Goal: Transaction & Acquisition: Download file/media

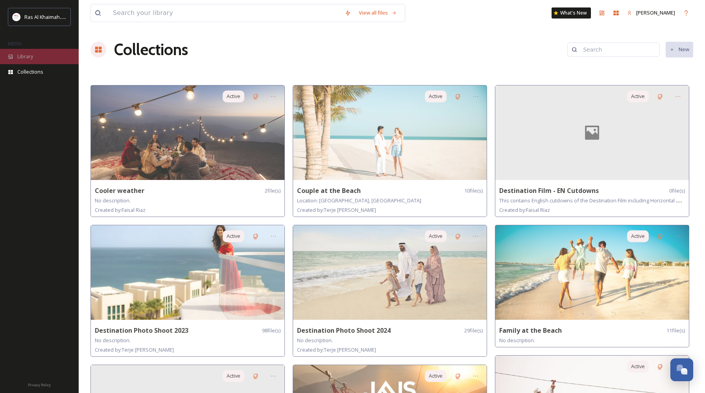
click at [32, 59] on span "Library" at bounding box center [25, 56] width 16 height 7
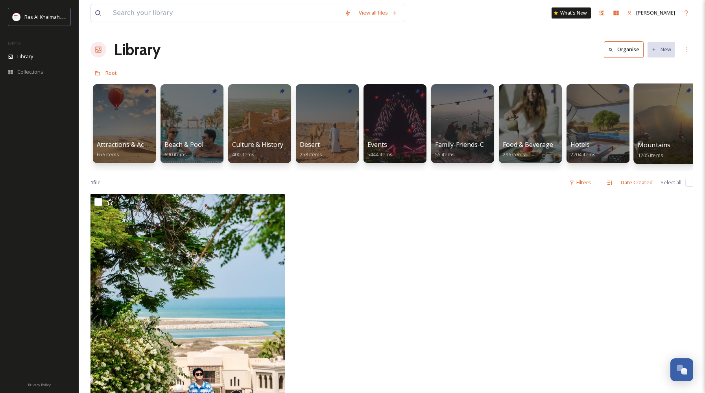
click at [661, 110] on div at bounding box center [666, 123] width 64 height 80
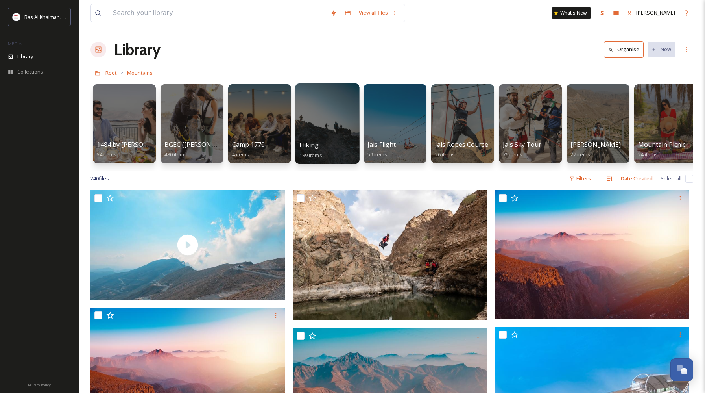
click at [313, 109] on div at bounding box center [327, 123] width 64 height 80
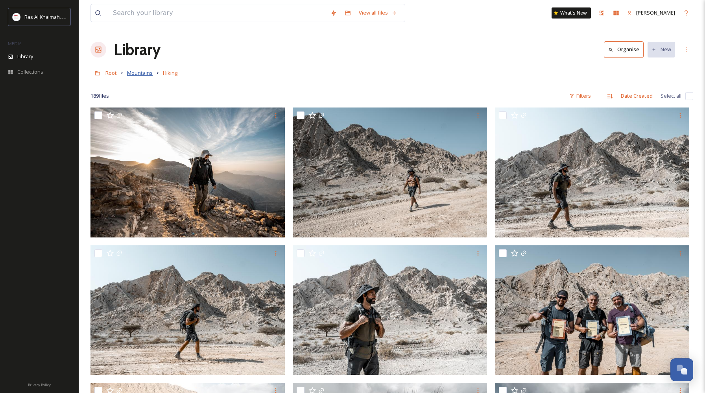
click at [143, 73] on span "Mountains" at bounding box center [140, 72] width 26 height 7
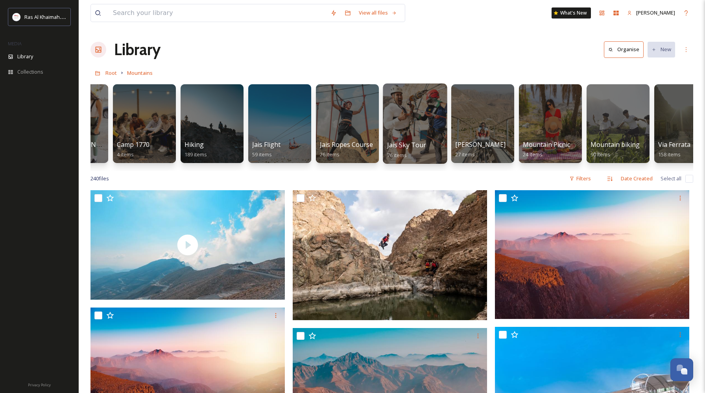
scroll to position [0, 142]
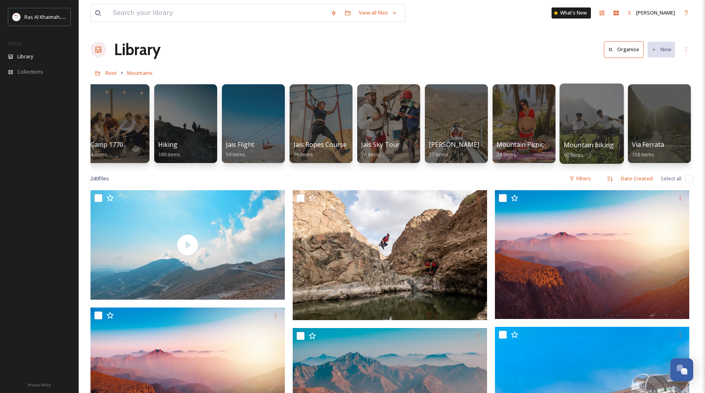
click at [587, 114] on div at bounding box center [592, 123] width 64 height 80
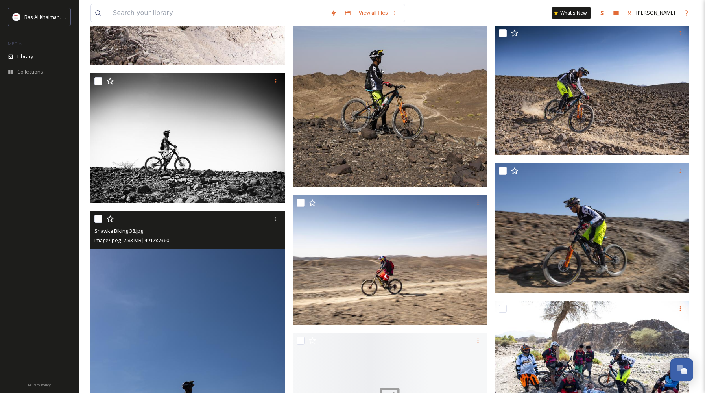
scroll to position [2733, 0]
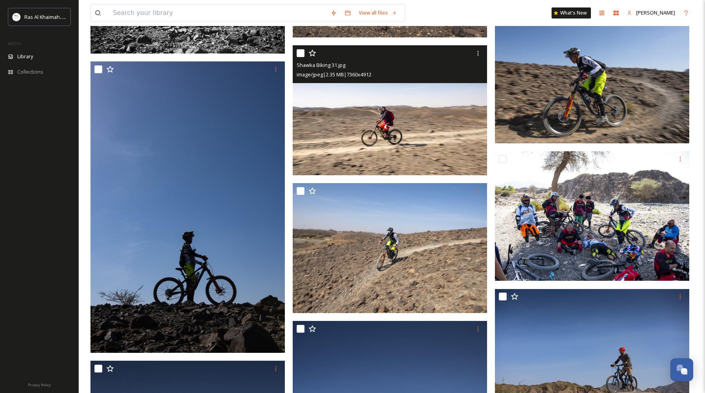
click at [367, 126] on img at bounding box center [390, 110] width 194 height 130
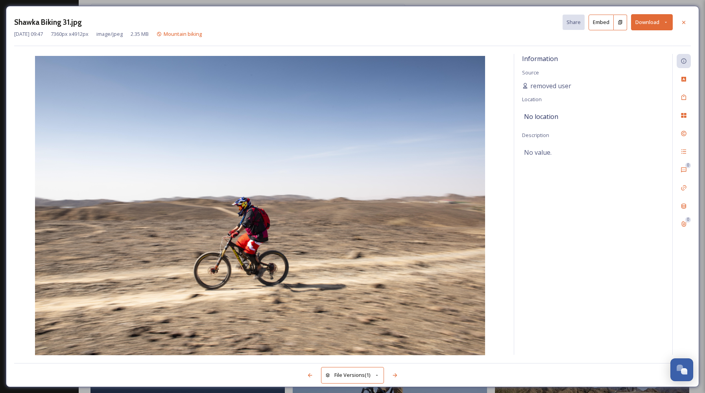
click at [645, 22] on button "Download" at bounding box center [652, 22] width 42 height 16
click at [615, 38] on span "Download Original (7360 x 4912)" at bounding box center [631, 40] width 74 height 7
click at [685, 20] on icon at bounding box center [684, 22] width 6 height 6
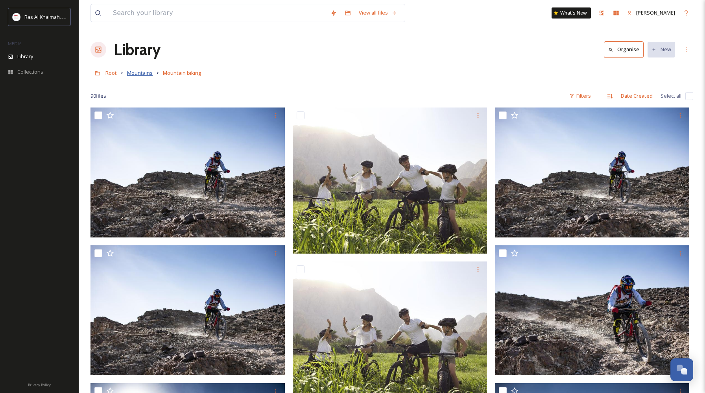
click at [145, 70] on span "Mountains" at bounding box center [140, 72] width 26 height 7
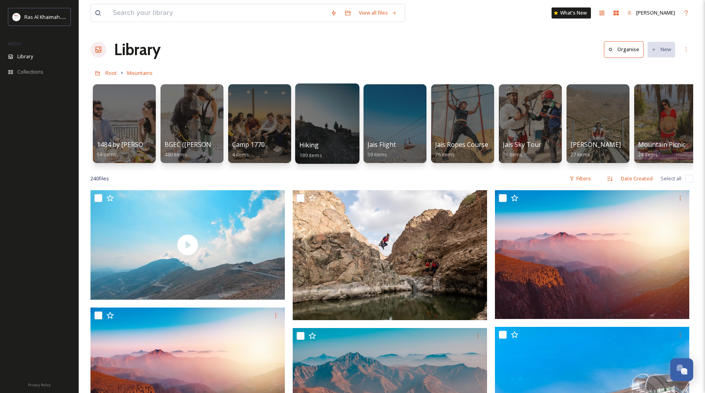
click at [331, 120] on div at bounding box center [327, 123] width 64 height 80
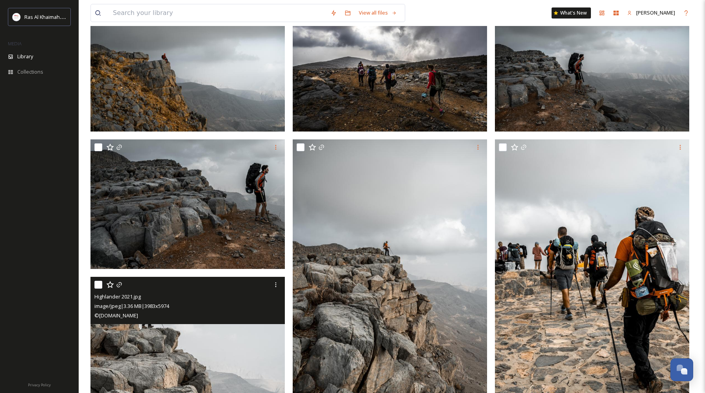
scroll to position [1346, 0]
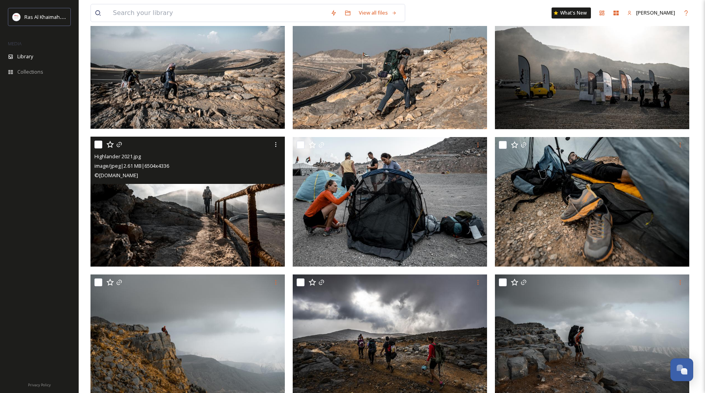
click at [190, 211] on img at bounding box center [188, 202] width 194 height 130
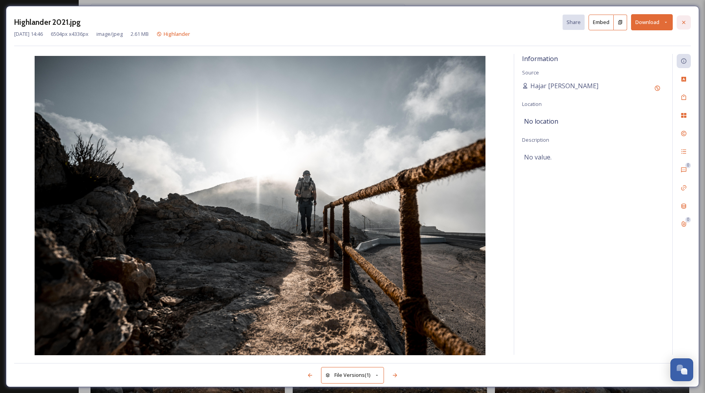
click at [688, 24] on div at bounding box center [684, 22] width 14 height 14
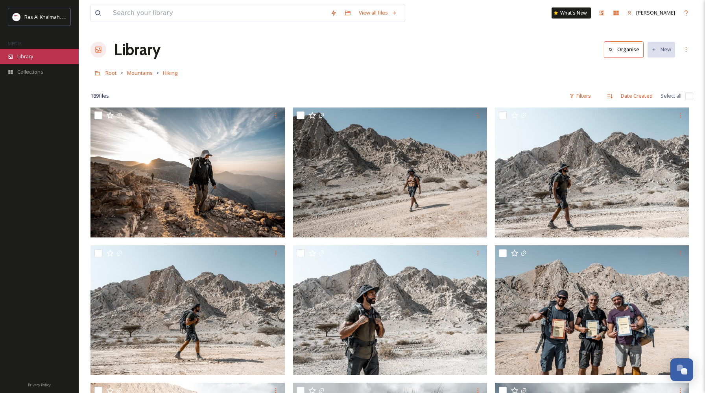
click at [32, 55] on span "Library" at bounding box center [25, 56] width 16 height 7
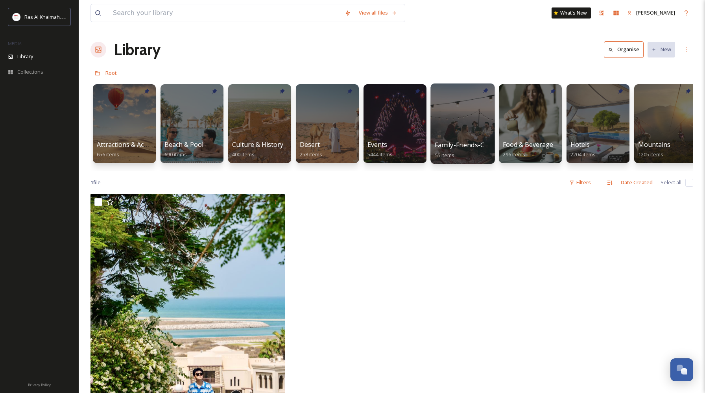
click at [449, 133] on div at bounding box center [463, 123] width 64 height 80
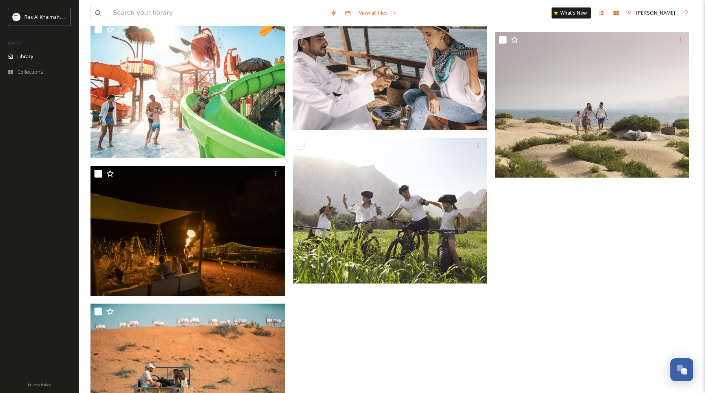
scroll to position [2631, 0]
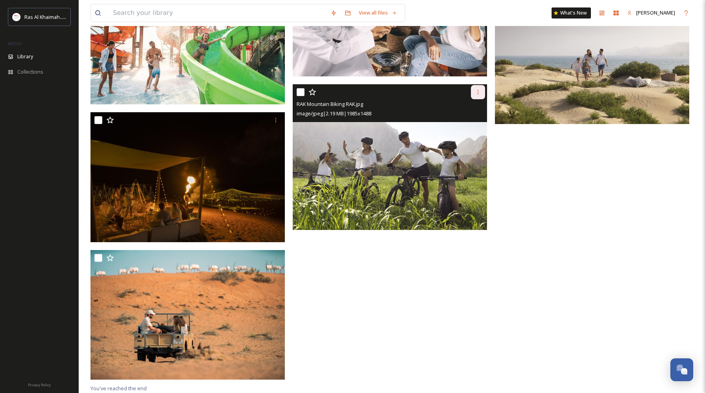
click at [477, 92] on icon at bounding box center [478, 92] width 6 height 6
click at [460, 125] on span "Download" at bounding box center [469, 124] width 24 height 7
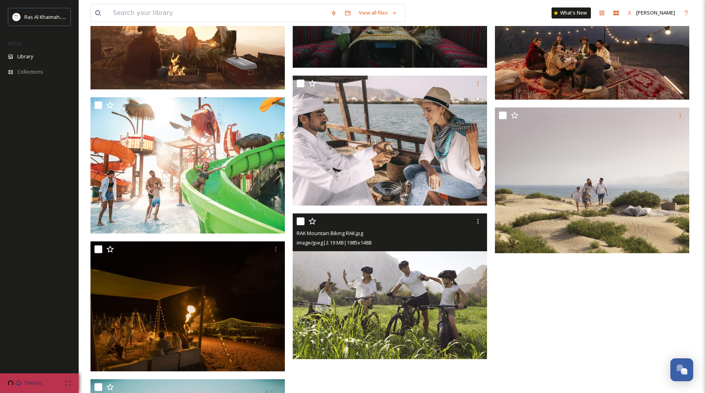
scroll to position [2366, 0]
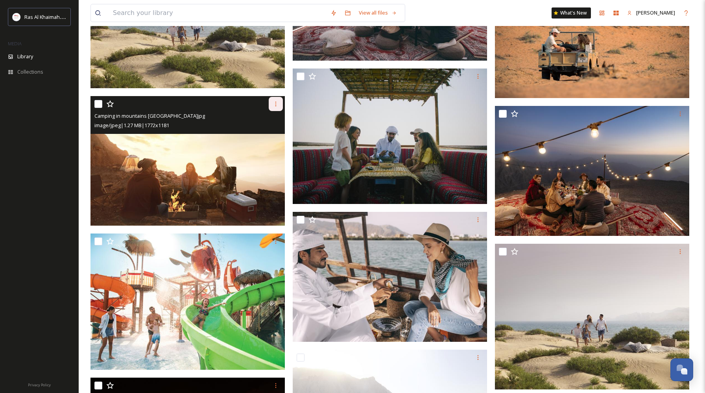
click at [279, 102] on div at bounding box center [276, 104] width 14 height 14
click at [265, 136] on span "Download" at bounding box center [267, 136] width 24 height 7
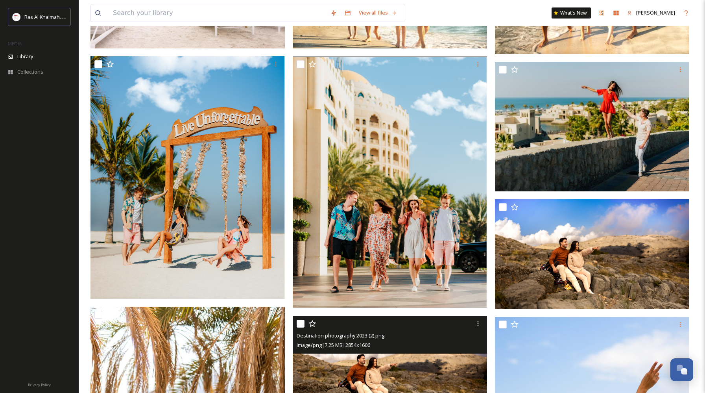
scroll to position [0, 0]
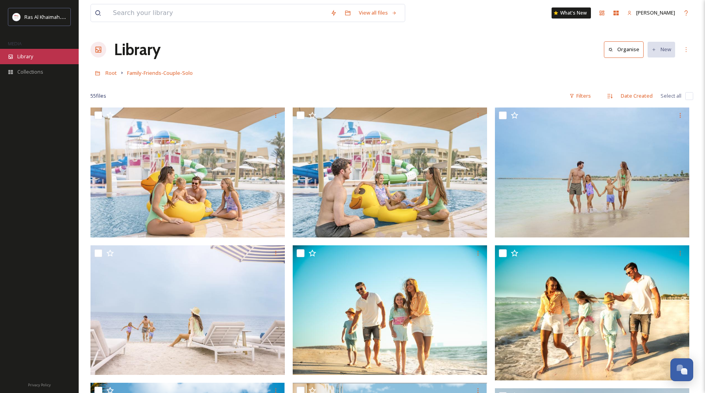
click at [26, 63] on div "Library" at bounding box center [39, 56] width 79 height 15
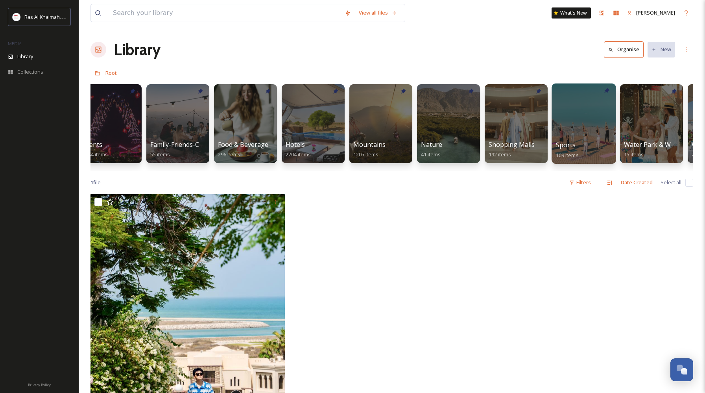
scroll to position [0, 283]
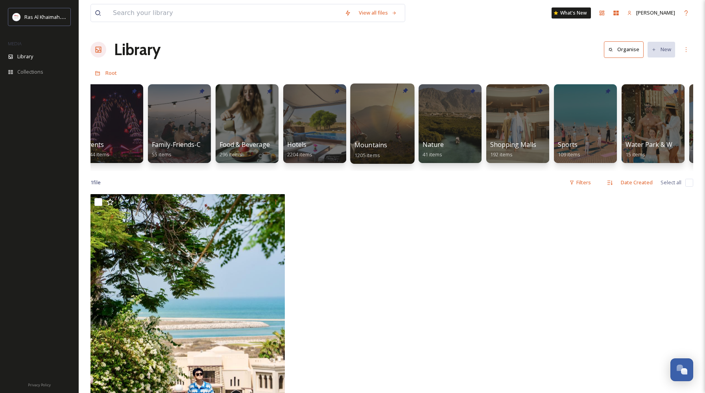
click at [374, 130] on div at bounding box center [382, 123] width 64 height 80
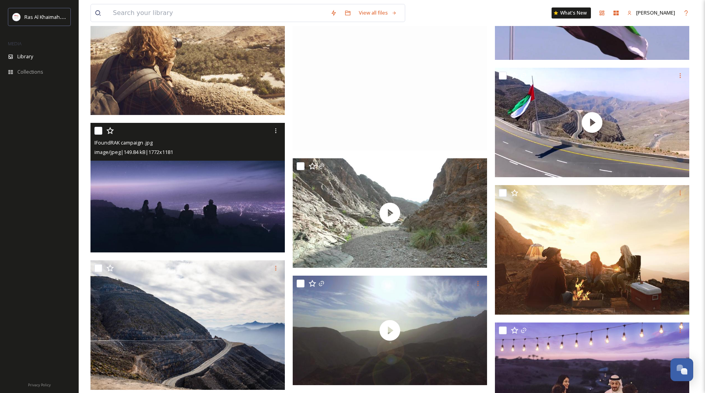
scroll to position [11188, 0]
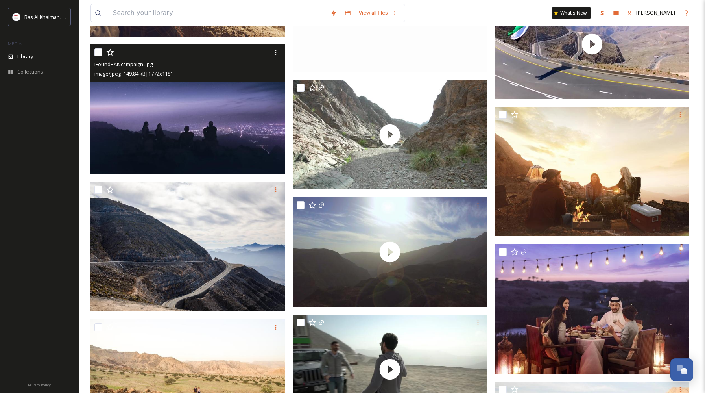
click at [161, 114] on img at bounding box center [188, 109] width 194 height 130
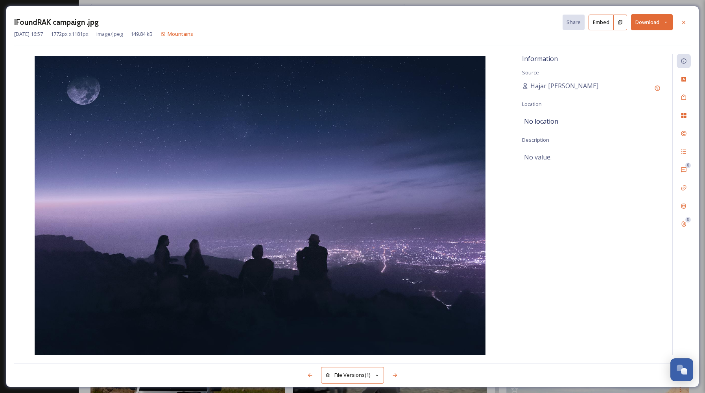
click at [650, 22] on button "Download" at bounding box center [652, 22] width 42 height 16
click at [630, 40] on span "Download Original (1772 x 1181)" at bounding box center [631, 40] width 74 height 7
click at [687, 22] on icon at bounding box center [684, 22] width 6 height 6
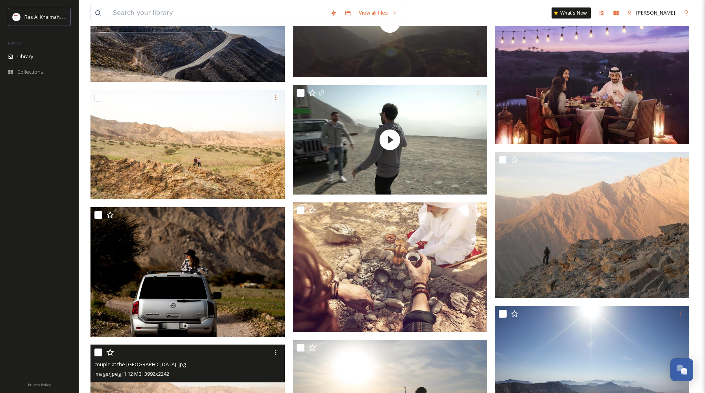
scroll to position [11346, 0]
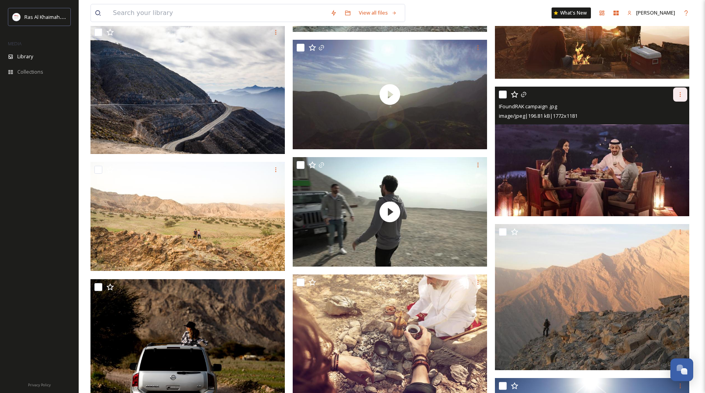
click at [681, 97] on icon at bounding box center [680, 94] width 6 height 6
click at [664, 126] on span "Download" at bounding box center [671, 126] width 24 height 7
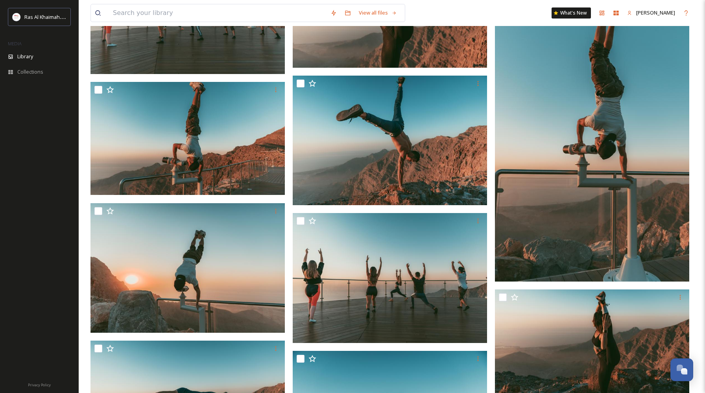
scroll to position [5110, 0]
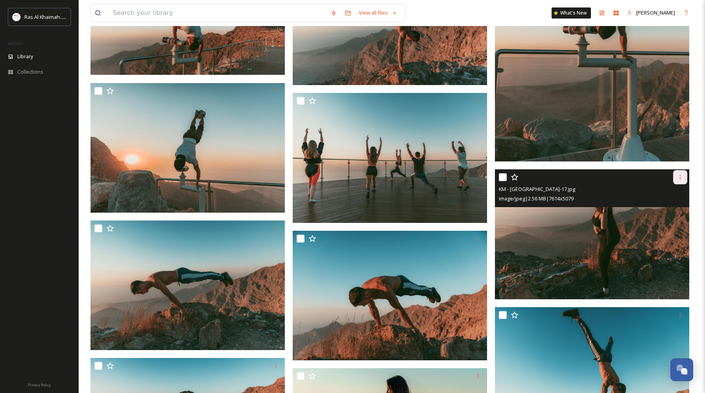
click at [681, 177] on icon at bounding box center [680, 177] width 6 height 6
click at [663, 209] on span "Download" at bounding box center [671, 209] width 24 height 7
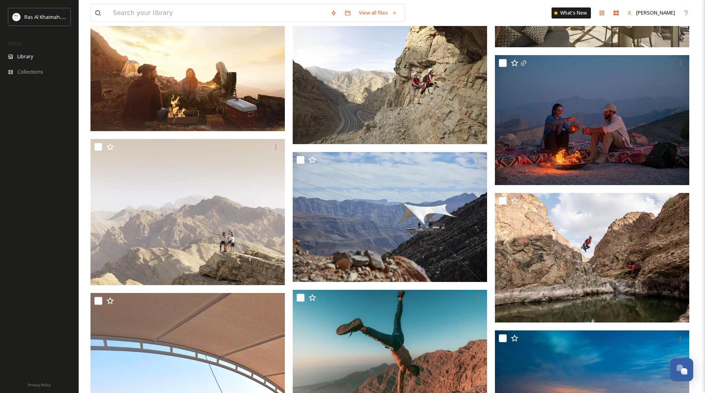
scroll to position [3425, 0]
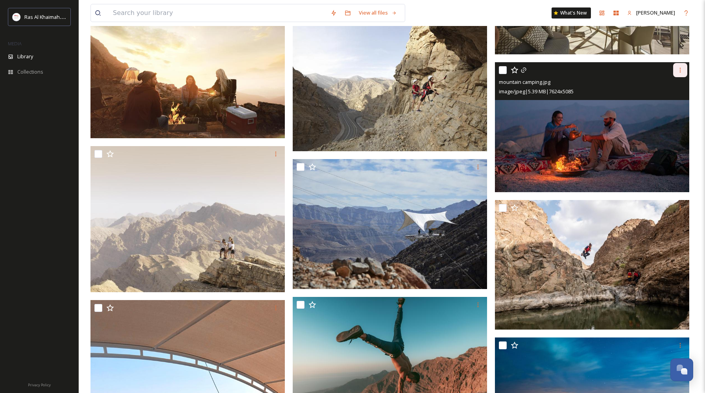
click at [685, 72] on div at bounding box center [681, 70] width 14 height 14
click at [662, 100] on span "Download" at bounding box center [671, 102] width 24 height 7
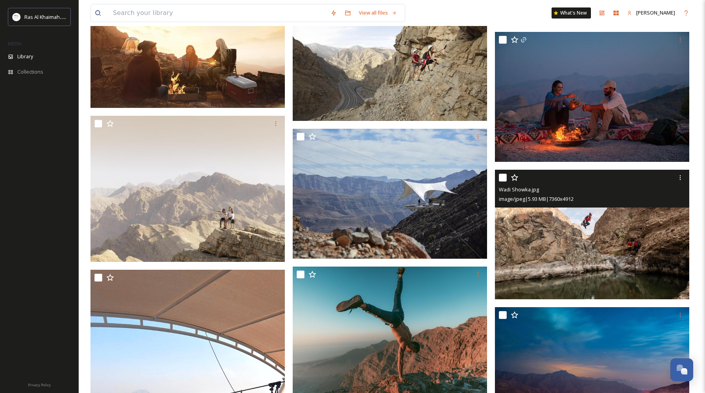
scroll to position [3466, 0]
